Goal: Transaction & Acquisition: Purchase product/service

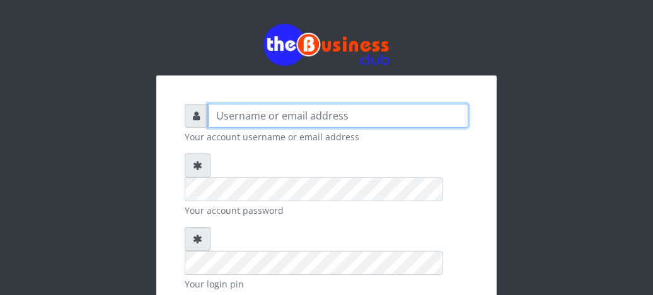
type input "fventures"
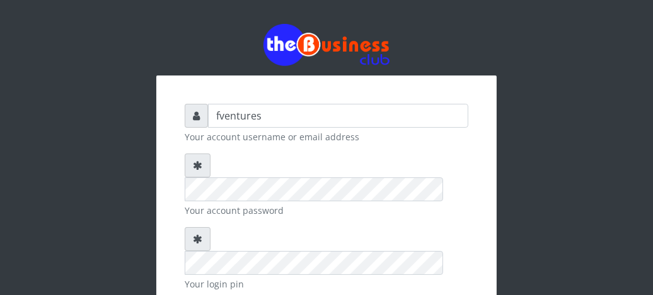
checkbox input "true"
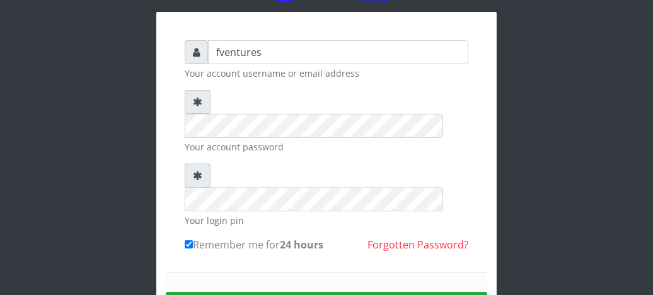
scroll to position [76, 0]
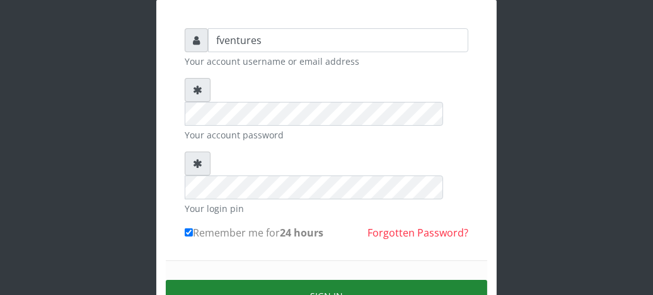
click at [346, 280] on button "Sign in" at bounding box center [326, 296] width 321 height 32
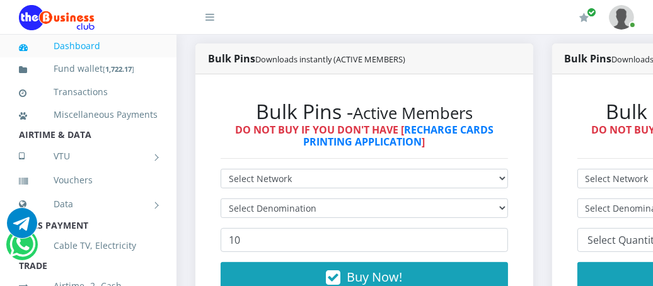
scroll to position [353, 0]
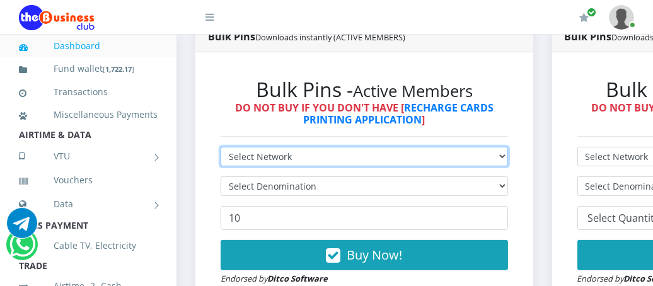
click at [495, 159] on select "Select Network MTN Globacom 9Mobile Airtel" at bounding box center [363, 157] width 287 height 20
select select "MTN"
click at [220, 148] on select "Select Network MTN Globacom 9Mobile Airtel" at bounding box center [363, 157] width 287 height 20
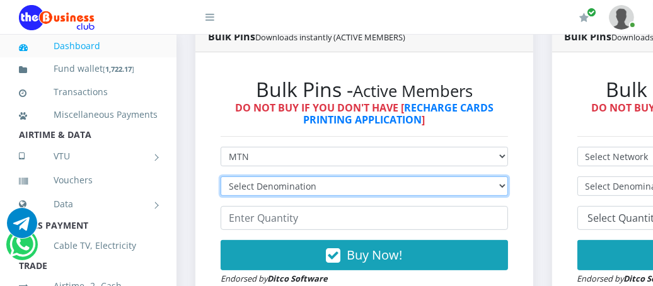
click at [472, 188] on select "Select Denomination MTN NGN100 - ₦96.99 MTN NGN200 - ₦193.98 MTN NGN400 - ₦387.…" at bounding box center [363, 186] width 287 height 20
select select "96.99-100"
click at [220, 178] on select "Select Denomination MTN NGN100 - ₦96.99 MTN NGN200 - ₦193.98 MTN NGN400 - ₦387.…" at bounding box center [363, 186] width 287 height 20
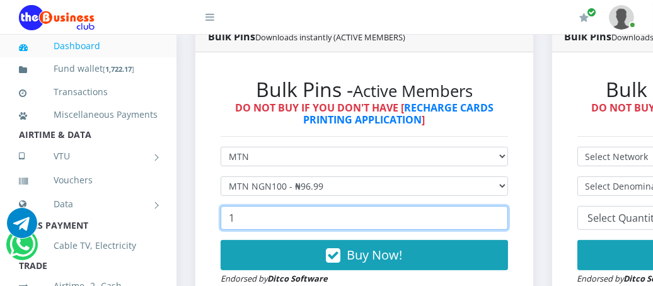
click at [501, 216] on input "1" at bounding box center [363, 218] width 287 height 24
click at [501, 216] on input "2" at bounding box center [363, 218] width 287 height 24
click at [501, 216] on input "3" at bounding box center [363, 218] width 287 height 24
click at [501, 216] on input "4" at bounding box center [363, 218] width 287 height 24
click at [501, 216] on input "5" at bounding box center [363, 218] width 287 height 24
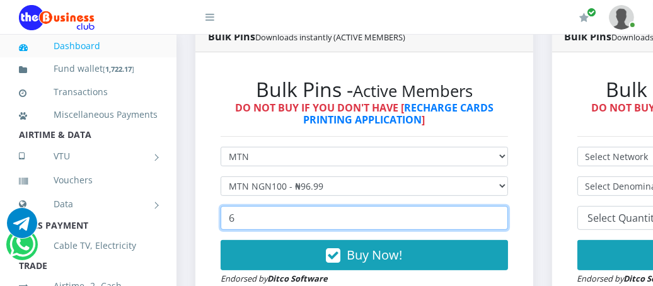
click at [501, 216] on input "6" at bounding box center [363, 218] width 287 height 24
click at [501, 216] on input "7" at bounding box center [363, 218] width 287 height 24
click at [501, 216] on input "8" at bounding box center [363, 218] width 287 height 24
click at [501, 216] on input "9" at bounding box center [363, 218] width 287 height 24
click at [501, 216] on input "10" at bounding box center [363, 218] width 287 height 24
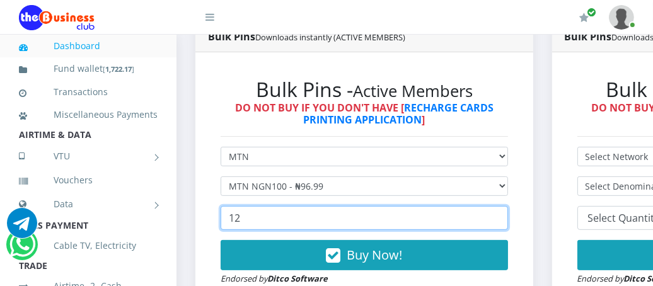
click at [501, 216] on input "12" at bounding box center [363, 218] width 287 height 24
click at [501, 216] on input "13" at bounding box center [363, 218] width 287 height 24
click at [501, 216] on input "14" at bounding box center [363, 218] width 287 height 24
click at [501, 216] on input "15" at bounding box center [363, 218] width 287 height 24
click at [501, 216] on input "16" at bounding box center [363, 218] width 287 height 24
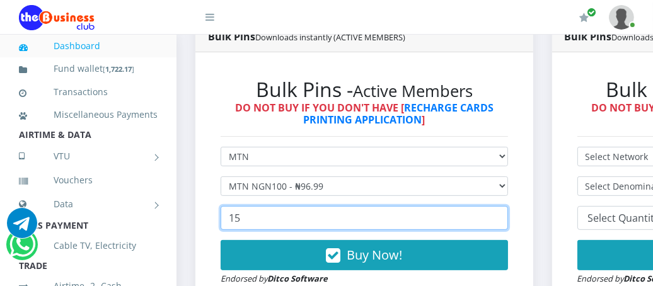
type input "15"
click at [501, 222] on input "15" at bounding box center [363, 218] width 287 height 24
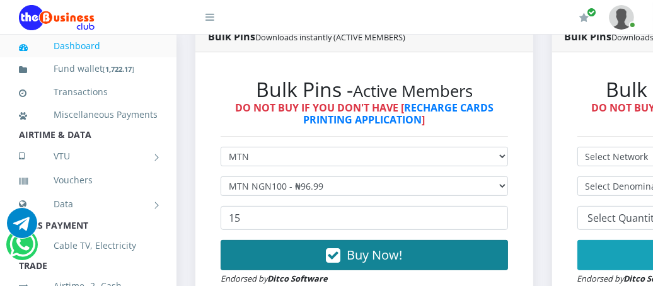
click at [367, 256] on span "Buy Now!" at bounding box center [373, 254] width 55 height 17
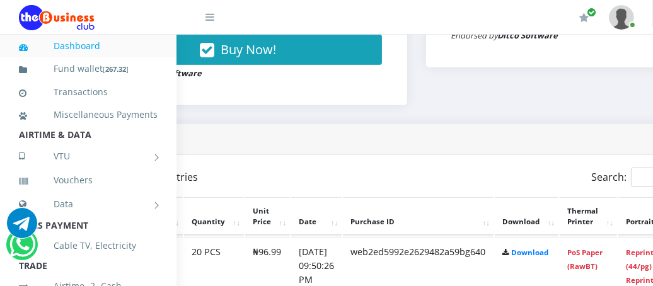
scroll to position [596, 243]
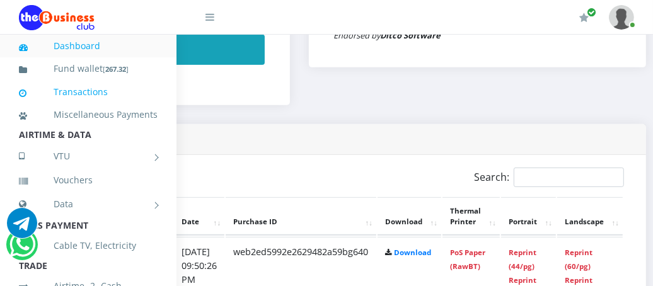
click at [78, 89] on link "Transactions" at bounding box center [88, 91] width 139 height 29
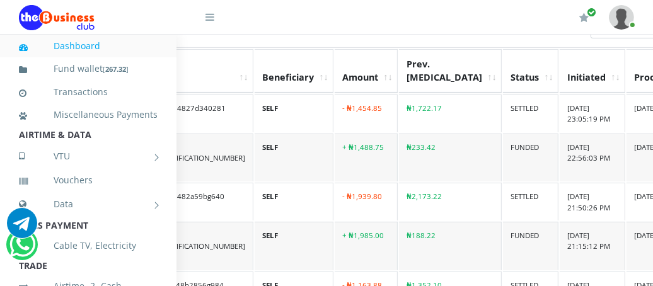
scroll to position [353, 364]
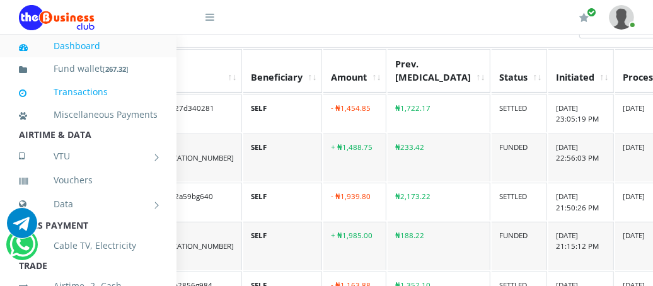
click at [73, 88] on link "Transactions" at bounding box center [88, 91] width 139 height 29
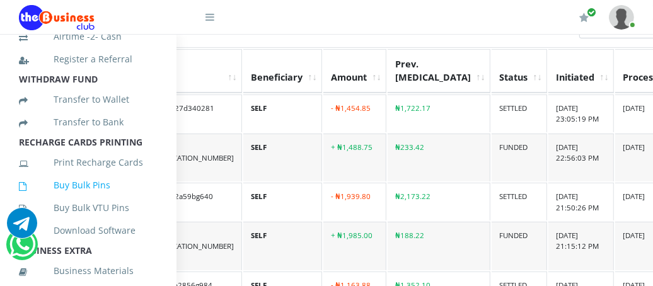
click at [78, 198] on link "Buy Bulk Pins" at bounding box center [88, 185] width 139 height 29
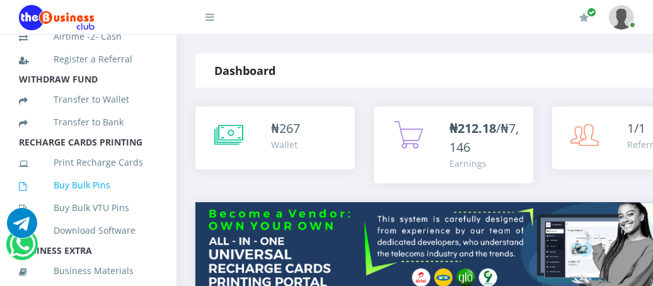
click at [81, 198] on link "Buy Bulk Pins" at bounding box center [88, 185] width 139 height 29
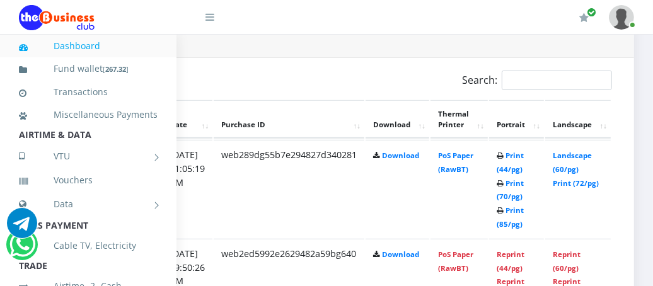
scroll to position [655, 268]
click at [510, 195] on link "Print (70/pg)" at bounding box center [509, 189] width 27 height 23
click at [513, 222] on link "Print (85/pg)" at bounding box center [509, 216] width 27 height 23
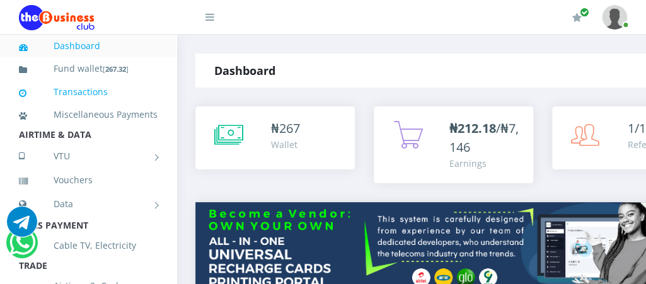
click at [77, 88] on link "Transactions" at bounding box center [88, 91] width 139 height 29
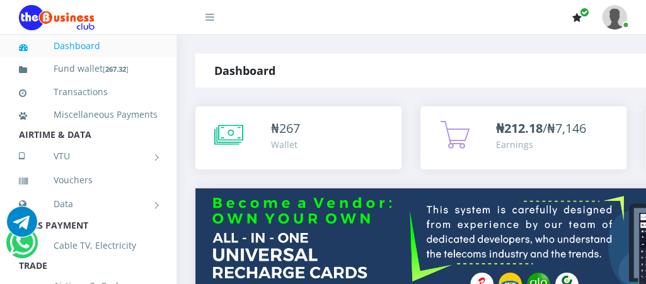
click at [576, 18] on icon "button" at bounding box center [576, 18] width 9 height 10
click at [581, 14] on icon "button" at bounding box center [584, 12] width 8 height 9
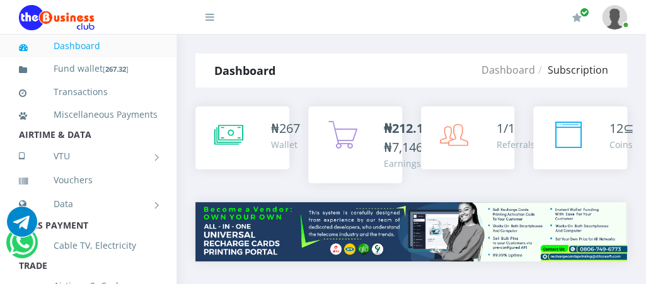
click at [613, 21] on img at bounding box center [614, 17] width 25 height 25
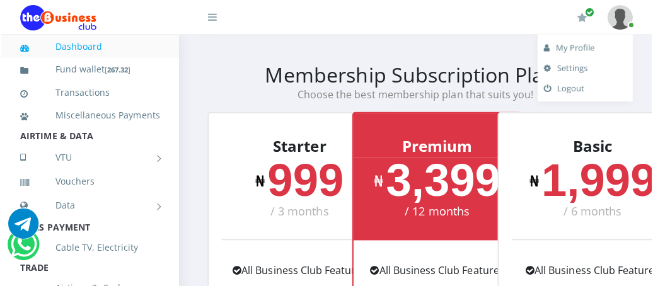
scroll to position [252, 0]
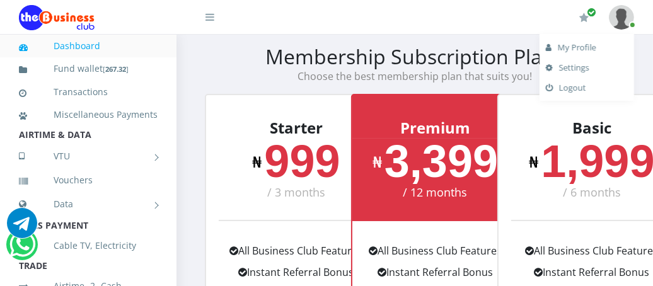
click at [212, 16] on icon at bounding box center [209, 17] width 9 height 10
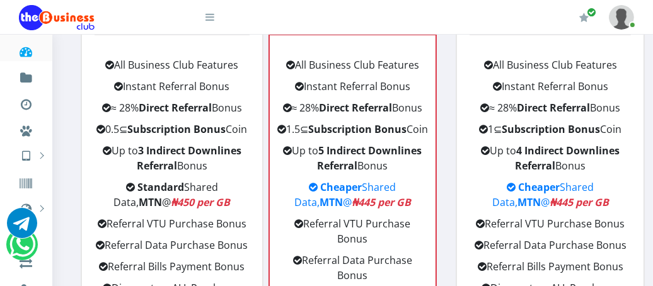
scroll to position [428, 0]
